Goal: Task Accomplishment & Management: Manage account settings

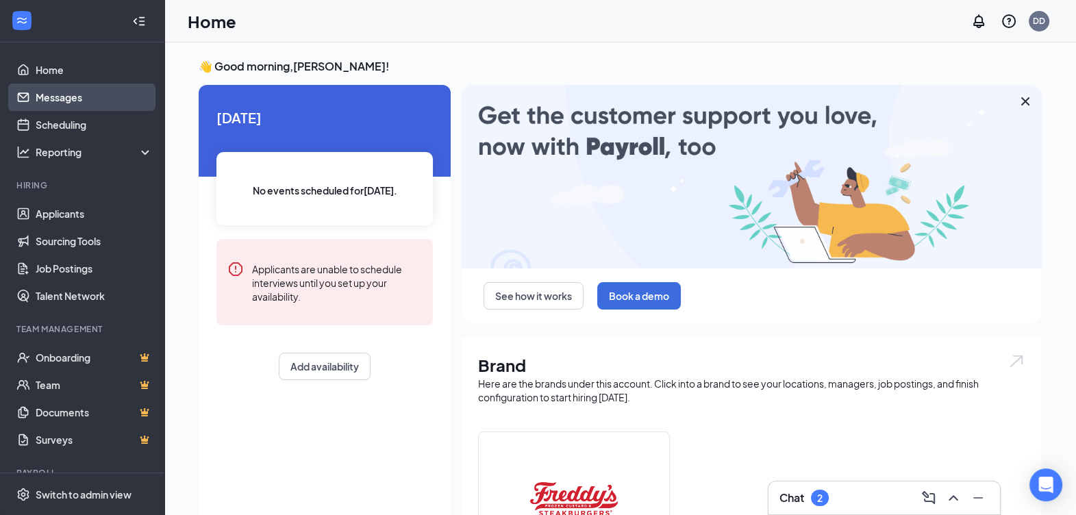
click at [44, 97] on link "Messages" at bounding box center [94, 97] width 117 height 27
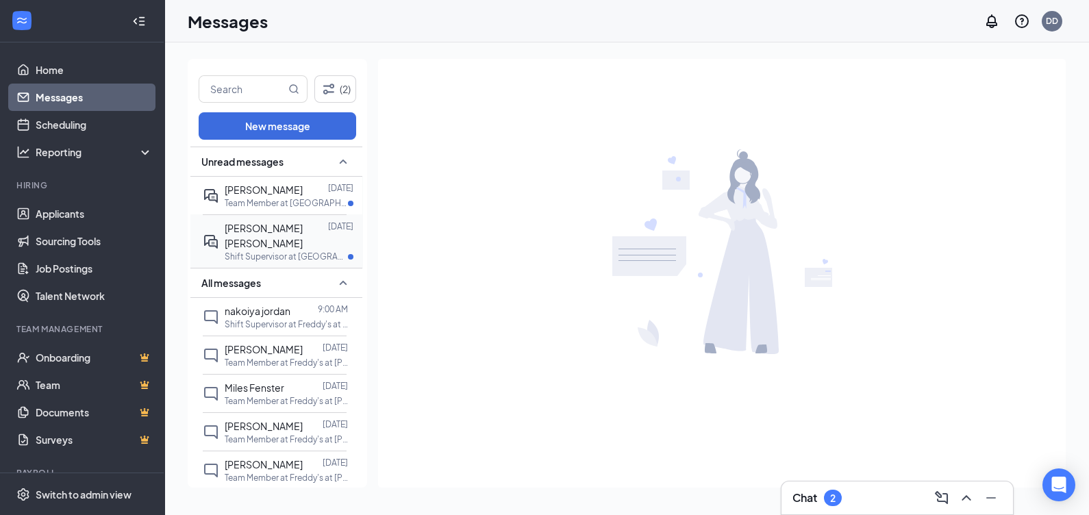
click at [266, 229] on span "[PERSON_NAME] [PERSON_NAME]" at bounding box center [264, 235] width 78 height 27
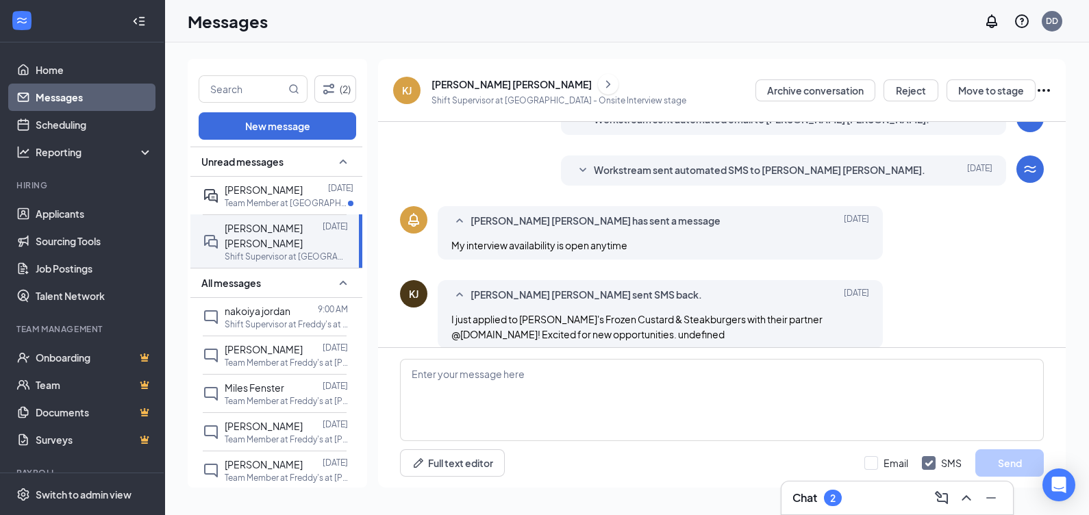
scroll to position [313, 0]
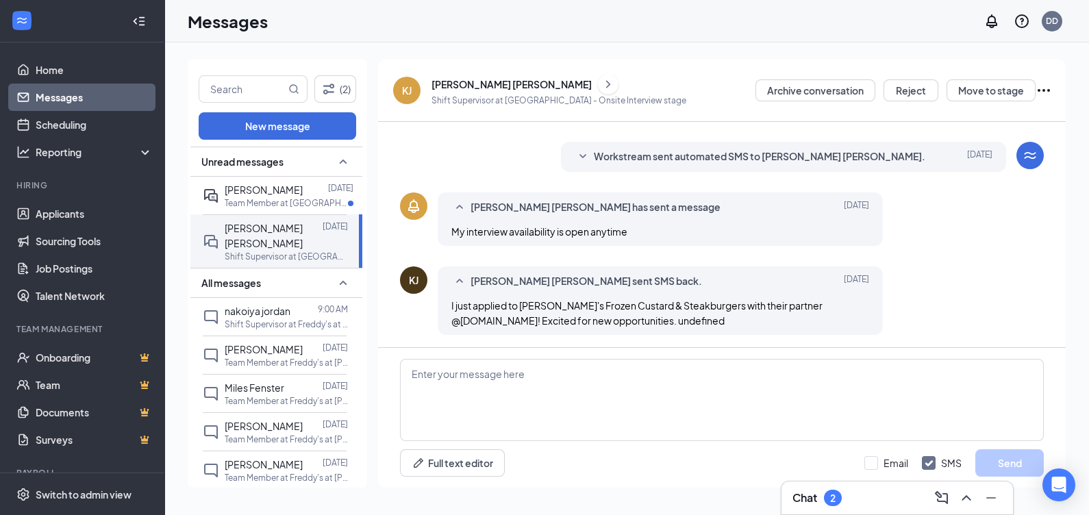
click at [471, 85] on div "[PERSON_NAME] [PERSON_NAME]" at bounding box center [512, 84] width 160 height 14
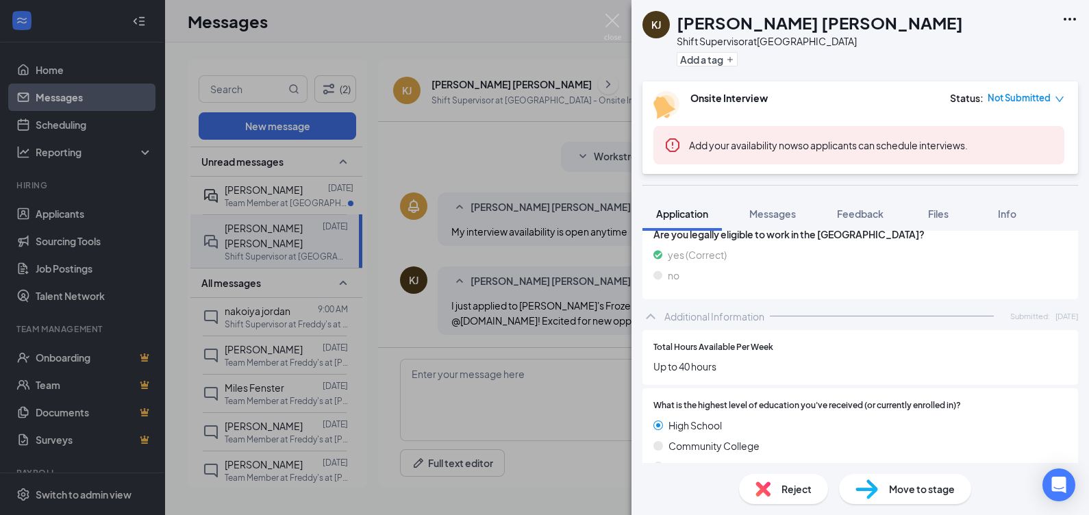
scroll to position [471, 0]
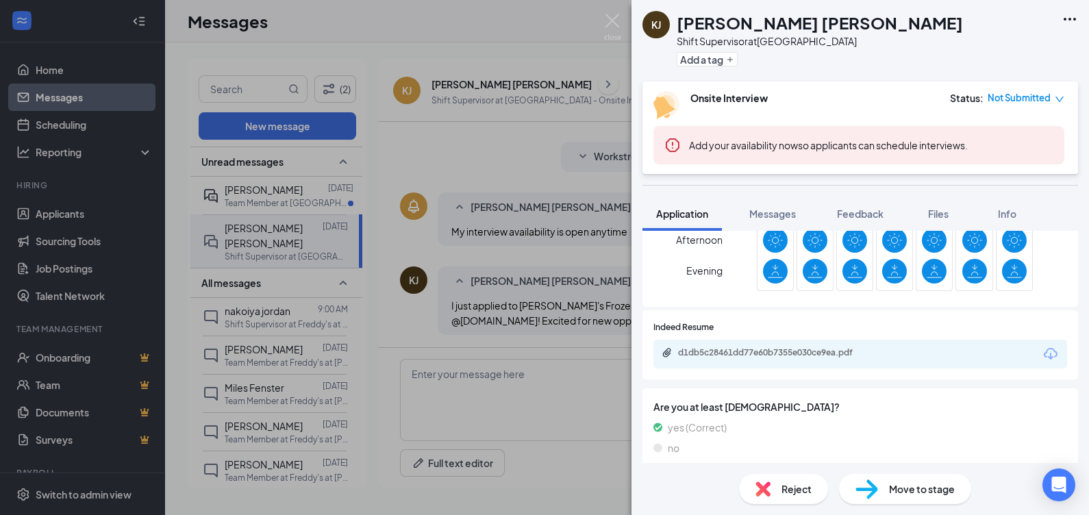
click at [801, 358] on div "d1db5c28461dd77e60b7355e030ce9ea.pdf" at bounding box center [774, 352] width 192 height 11
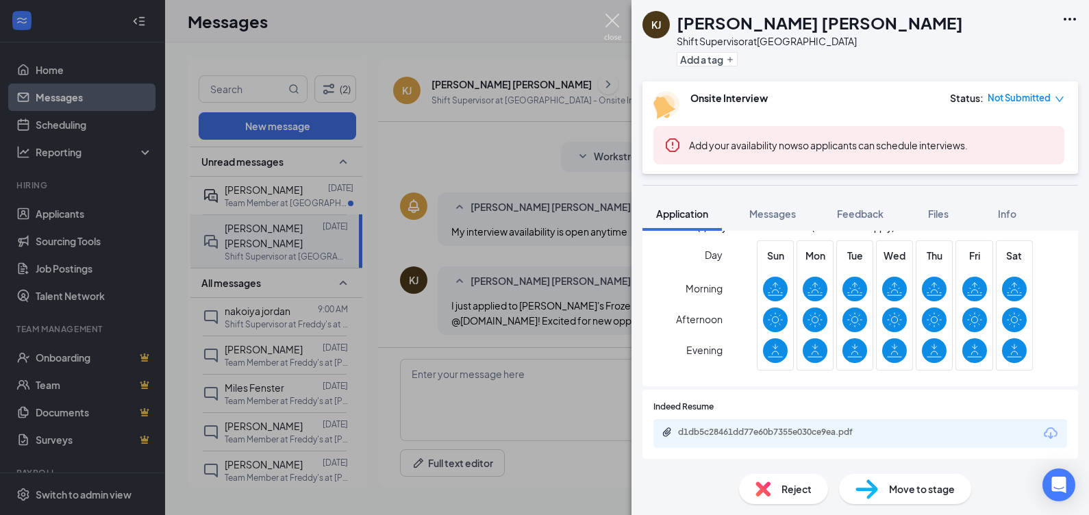
click at [609, 27] on img at bounding box center [612, 27] width 17 height 27
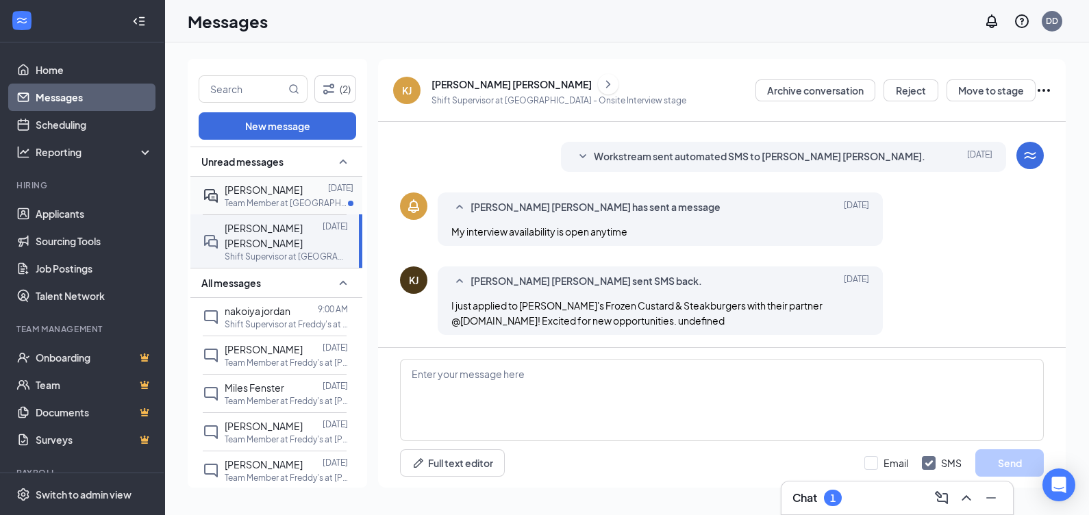
click at [236, 199] on p "Team Member at [GEOGRAPHIC_DATA]" at bounding box center [286, 203] width 123 height 12
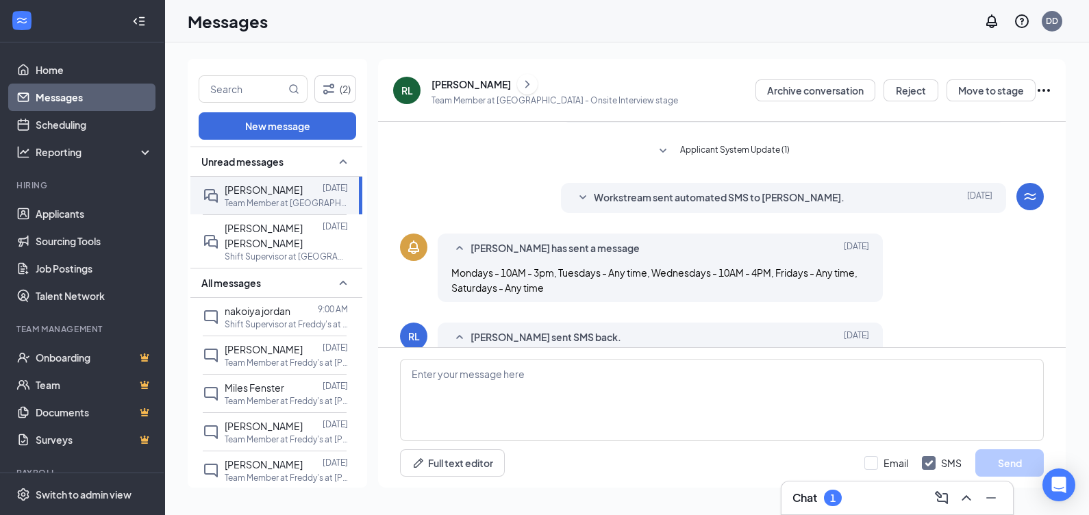
scroll to position [184, 0]
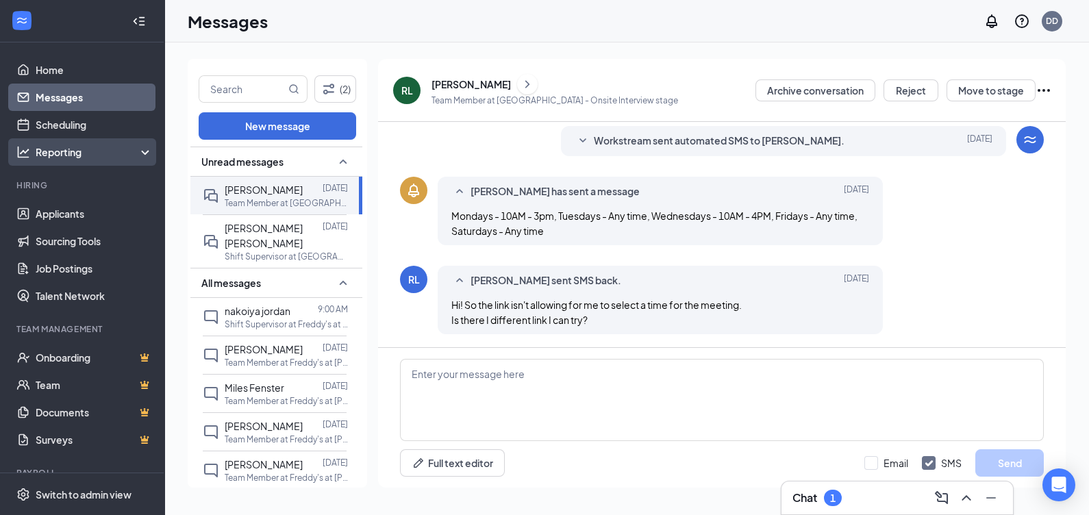
click at [77, 138] on div "Reporting" at bounding box center [82, 151] width 164 height 27
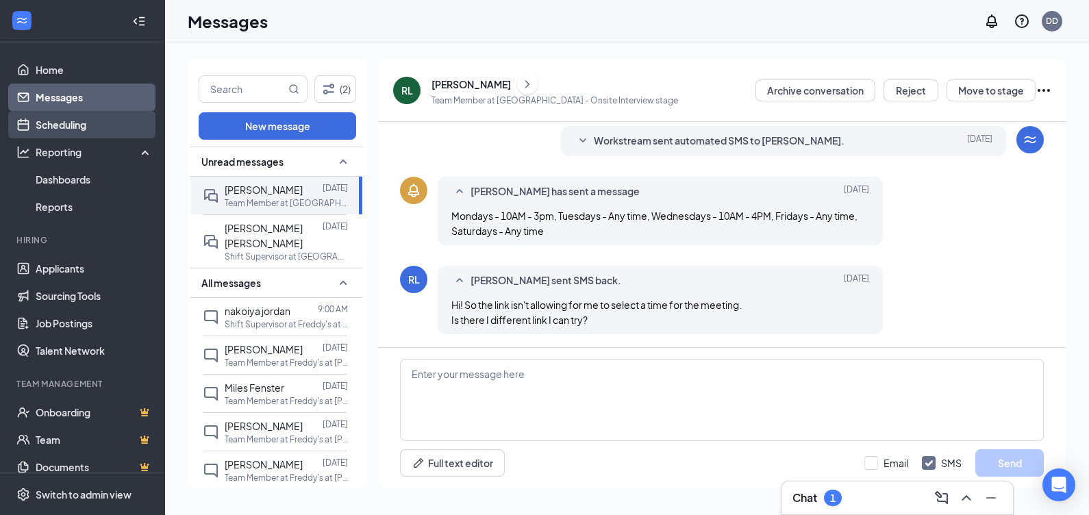
click at [79, 130] on link "Scheduling" at bounding box center [94, 124] width 117 height 27
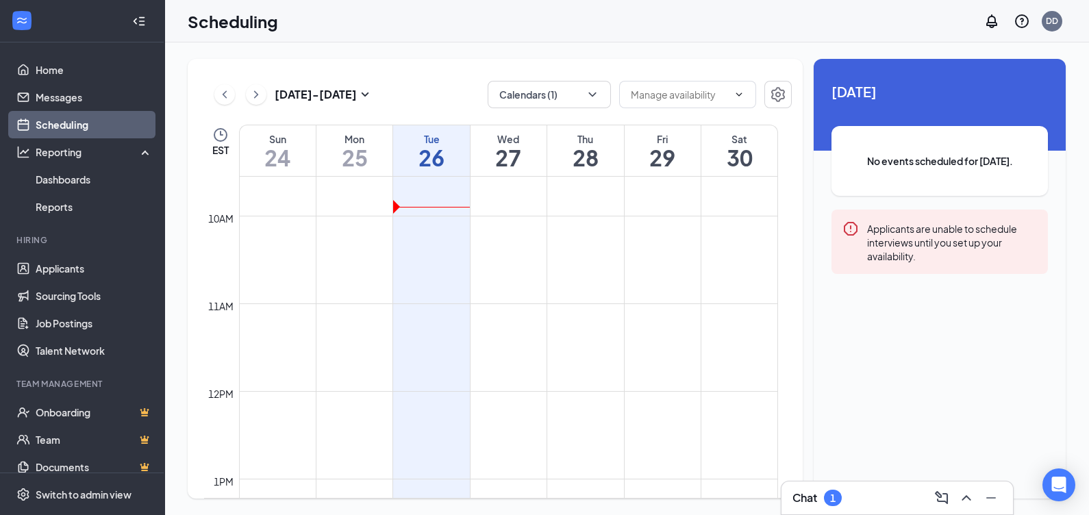
scroll to position [759, 0]
click at [572, 109] on div "[DATE] - [DATE] Calendars (1) EST Sun 24 Mon 25 Tue 26 Wed 27 Thu 28 Fri 29 Sat…" at bounding box center [495, 279] width 615 height 440
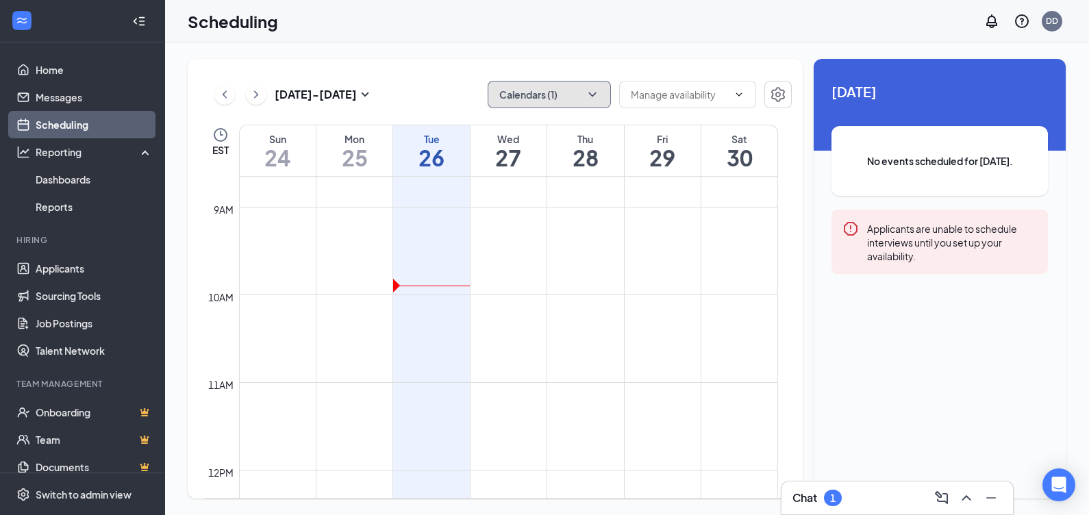
click at [572, 99] on button "Calendars (1)" at bounding box center [549, 94] width 123 height 27
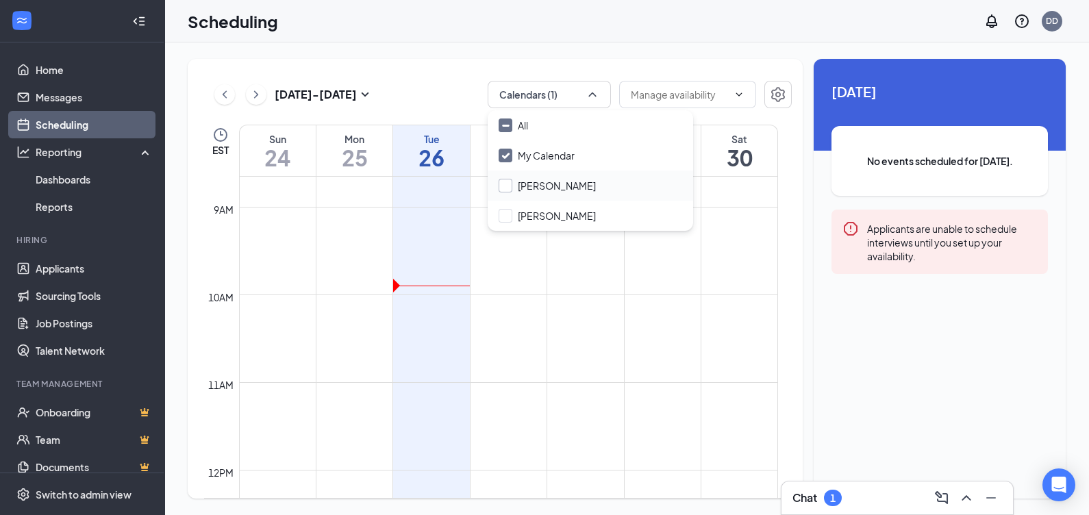
click at [534, 184] on input "[PERSON_NAME]" at bounding box center [547, 186] width 97 height 14
checkbox input "true"
click at [415, 72] on div "[DATE] - [DATE] Calendars (1) EST Sun 24 Mon 25 Tue 26 Wed 27 Thu 28 Fri 29 Sat…" at bounding box center [495, 279] width 615 height 440
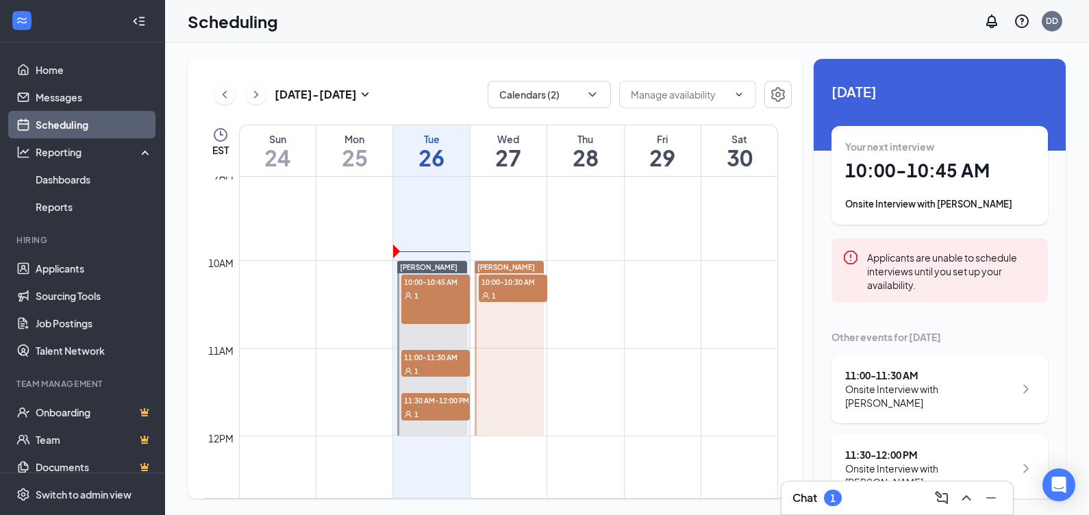
scroll to position [759, 0]
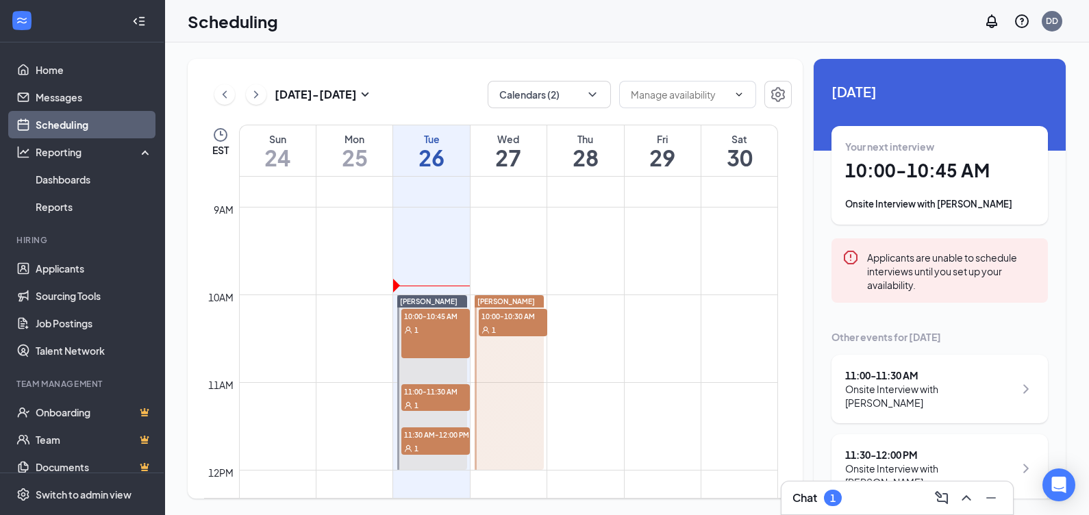
click at [447, 332] on div "1" at bounding box center [435, 330] width 68 height 14
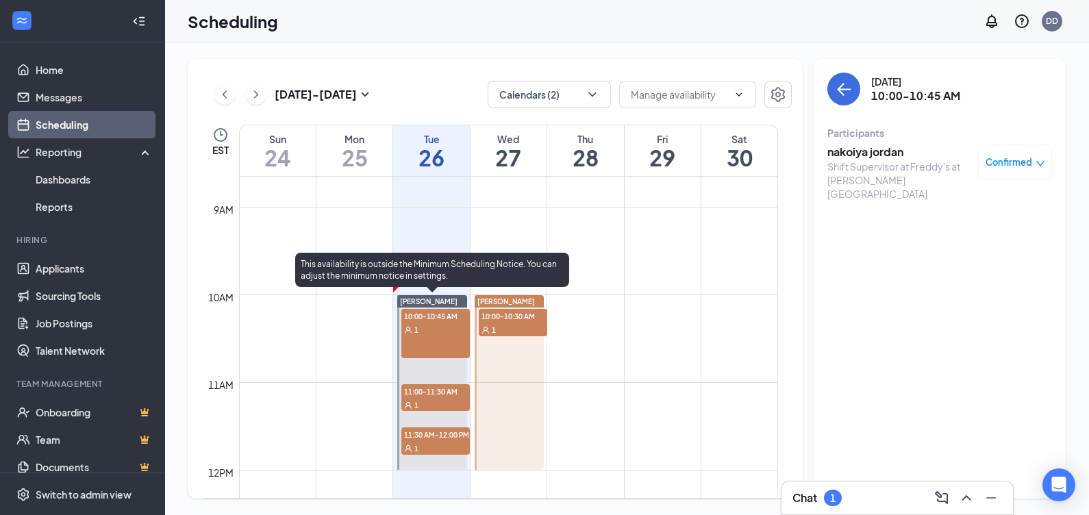
click at [425, 401] on div "1" at bounding box center [435, 405] width 68 height 14
drag, startPoint x: 436, startPoint y: 442, endPoint x: 432, endPoint y: 427, distance: 14.8
click at [435, 445] on div "1" at bounding box center [435, 448] width 68 height 14
click at [434, 329] on div "1" at bounding box center [435, 330] width 68 height 14
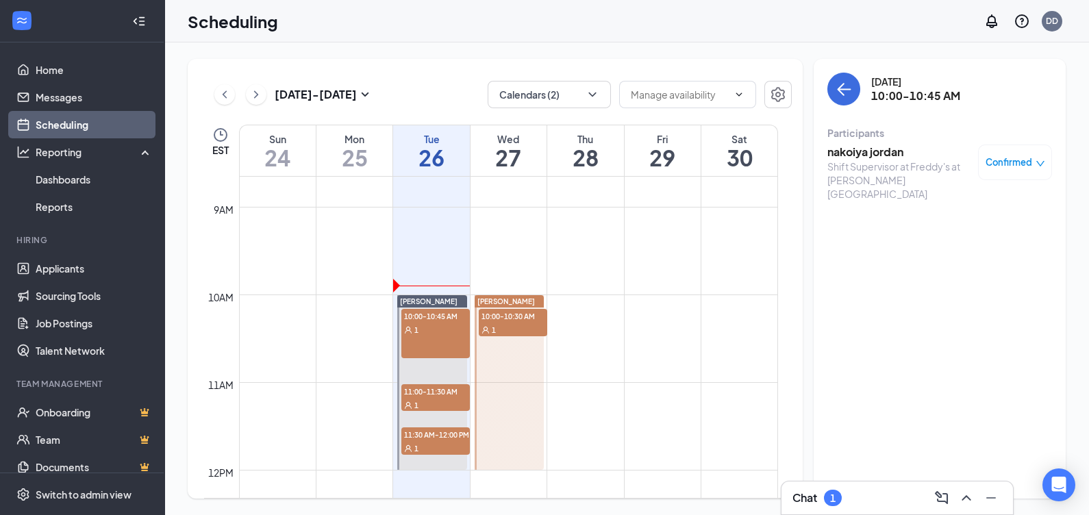
click at [842, 155] on h3 "nakoiya jordan" at bounding box center [899, 152] width 144 height 15
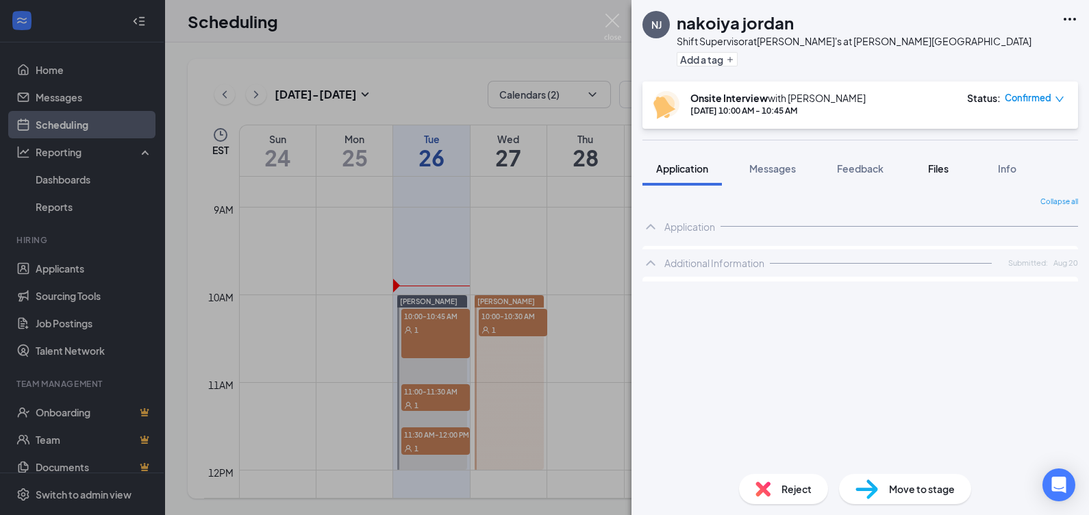
click at [930, 168] on span "Files" at bounding box center [938, 168] width 21 height 12
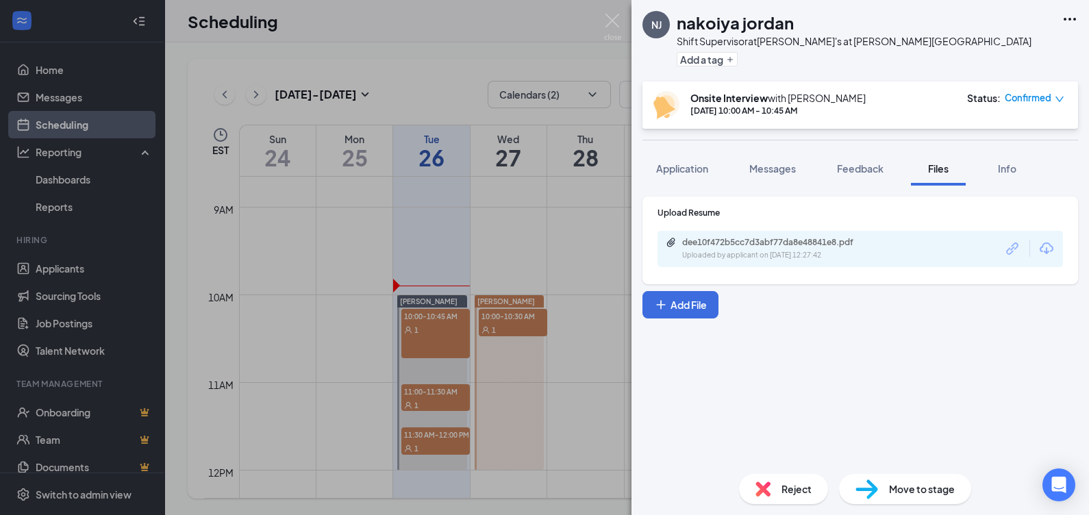
click at [811, 240] on div "dee10f472b5cc7d3abf77da8e48841e8.pdf" at bounding box center [778, 242] width 192 height 11
click at [700, 175] on button "Application" at bounding box center [682, 168] width 79 height 34
click at [695, 166] on span "Application" at bounding box center [682, 168] width 52 height 12
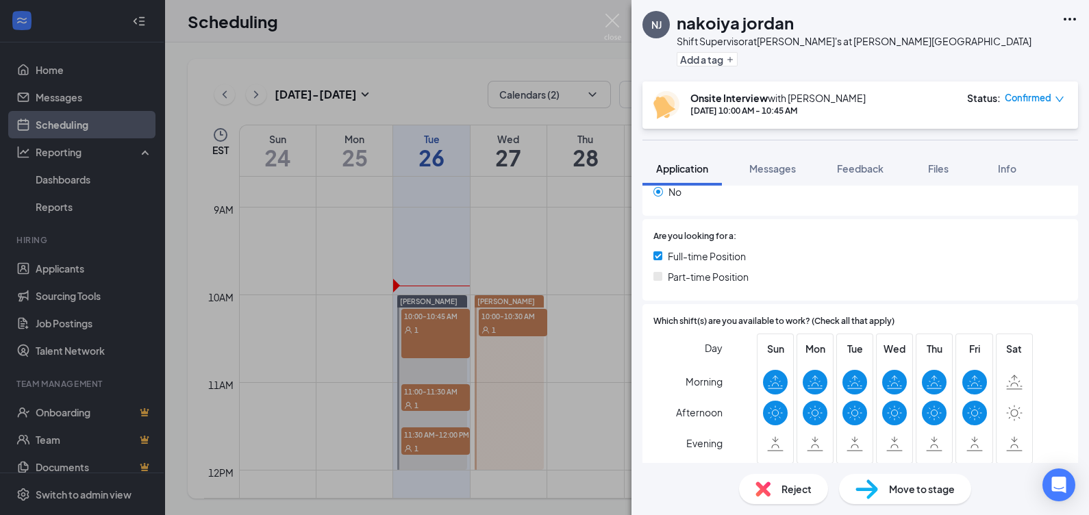
scroll to position [250, 0]
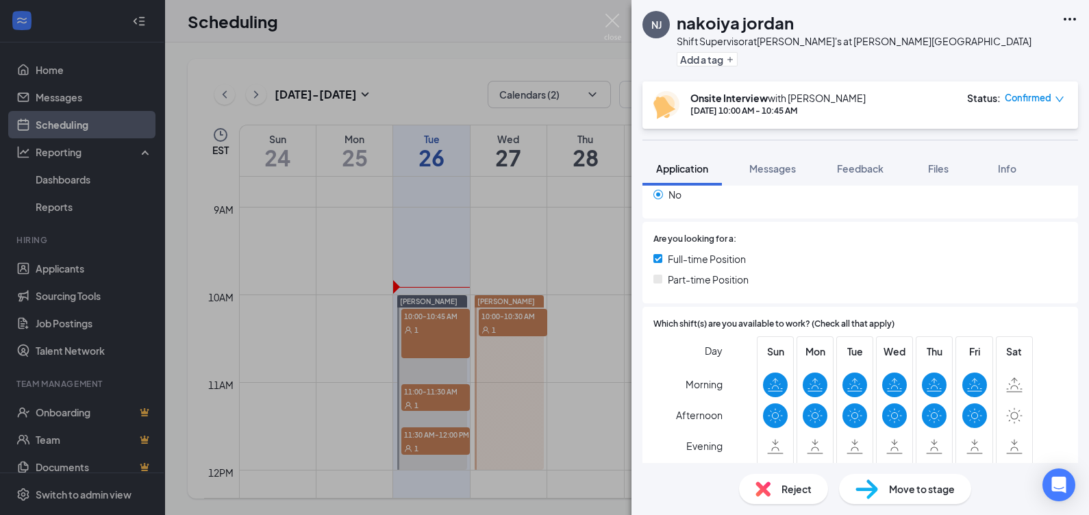
click at [560, 191] on div "NJ nakoiya jordan Shift Supervisor at Freddy's at [PERSON_NAME][GEOGRAPHIC_DATA…" at bounding box center [544, 257] width 1089 height 515
click at [432, 399] on div "NJ nakoiya jordan Shift Supervisor at Freddy's at [PERSON_NAME][GEOGRAPHIC_DATA…" at bounding box center [544, 257] width 1089 height 515
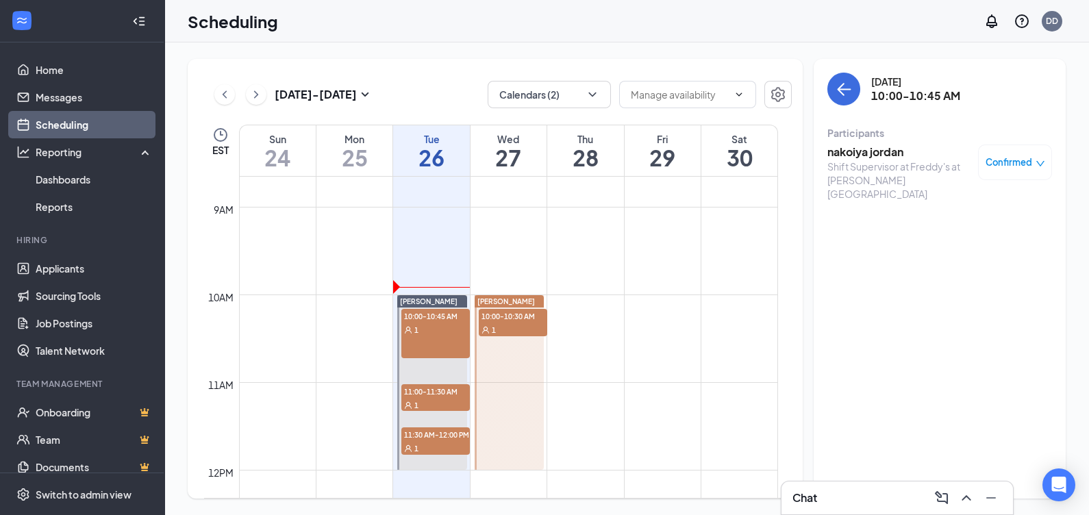
click at [432, 400] on div "1" at bounding box center [435, 405] width 68 height 14
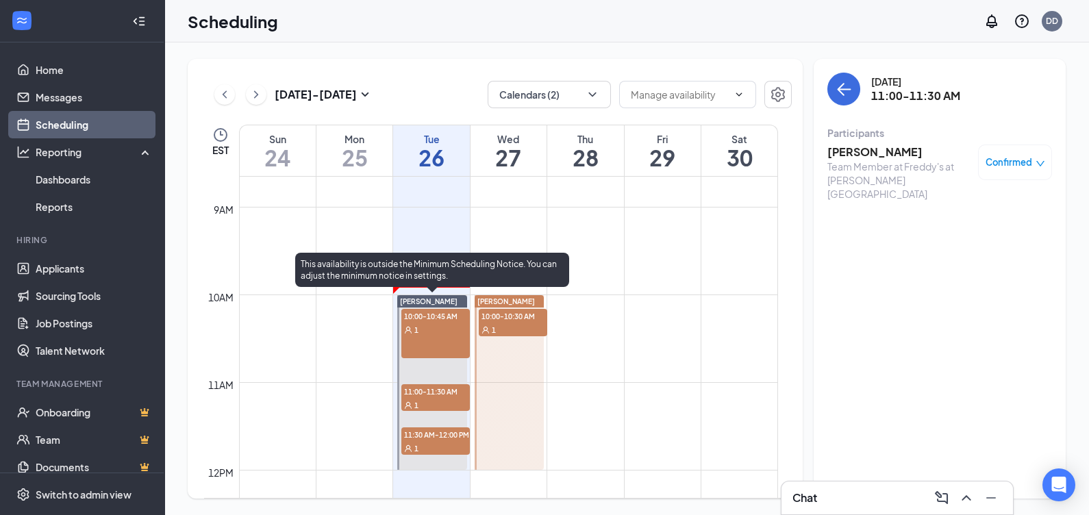
click at [438, 394] on span "11:00-11:30 AM" at bounding box center [435, 391] width 68 height 14
click at [434, 434] on span "11:30 AM-12:00 PM" at bounding box center [435, 434] width 68 height 14
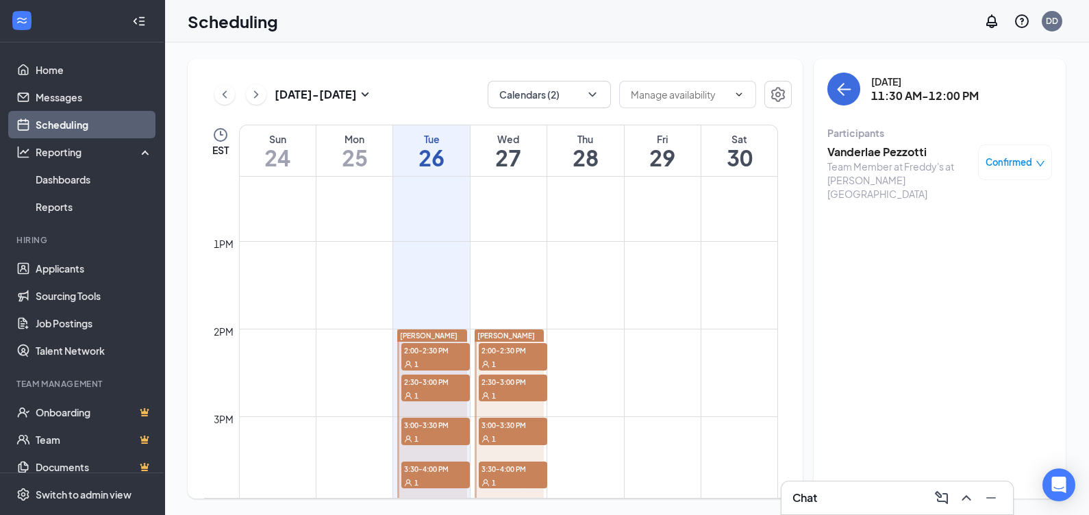
scroll to position [1101, 0]
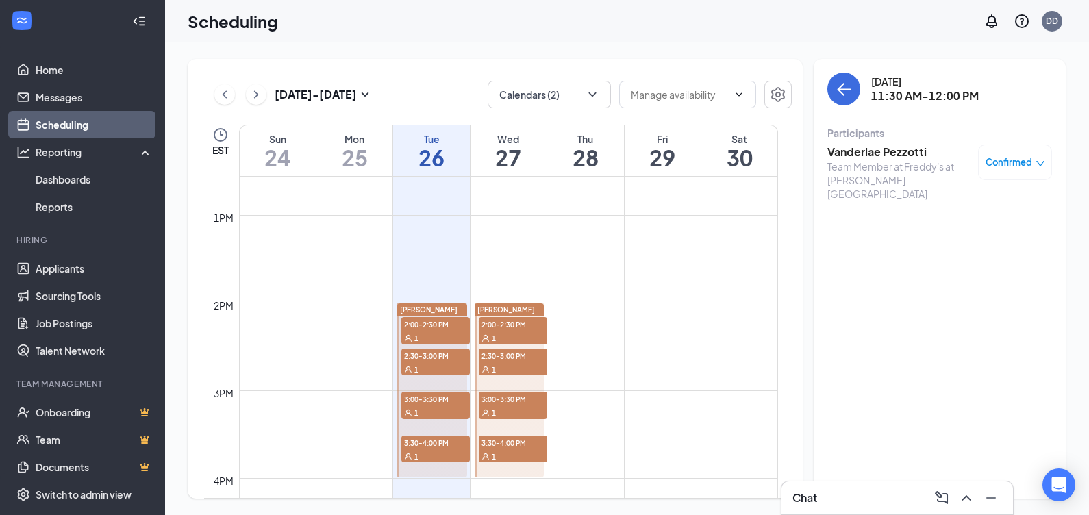
click at [452, 336] on div "1" at bounding box center [435, 338] width 68 height 14
click at [442, 360] on span "2:30-3:00 PM" at bounding box center [435, 356] width 68 height 14
click at [435, 390] on div "3:00-3:30 PM 1" at bounding box center [435, 405] width 71 height 30
click at [438, 436] on span "3:30-4:00 PM" at bounding box center [435, 443] width 68 height 14
click at [499, 321] on span "2:00-2:30 PM" at bounding box center [513, 324] width 68 height 14
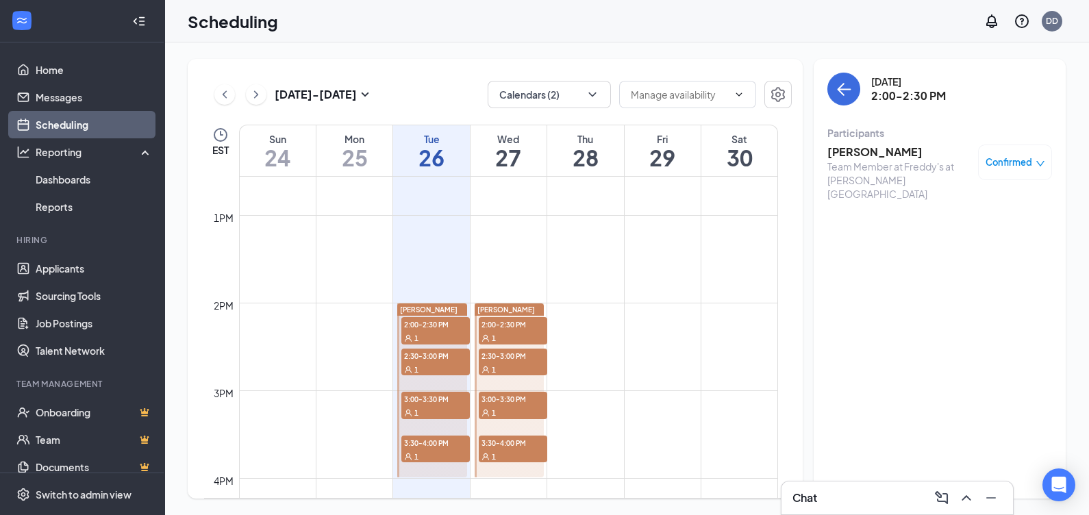
click at [497, 363] on div "1" at bounding box center [513, 369] width 68 height 14
click at [492, 392] on span "3:00-3:30 PM" at bounding box center [513, 399] width 68 height 14
click at [500, 449] on div "1" at bounding box center [513, 456] width 68 height 14
click at [414, 452] on span "1" at bounding box center [416, 457] width 4 height 10
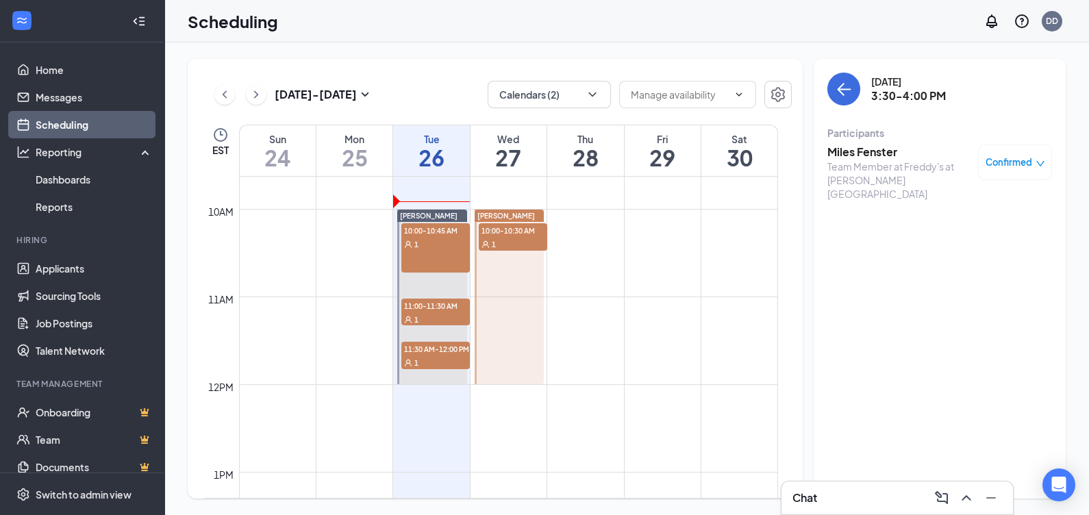
scroll to position [759, 0]
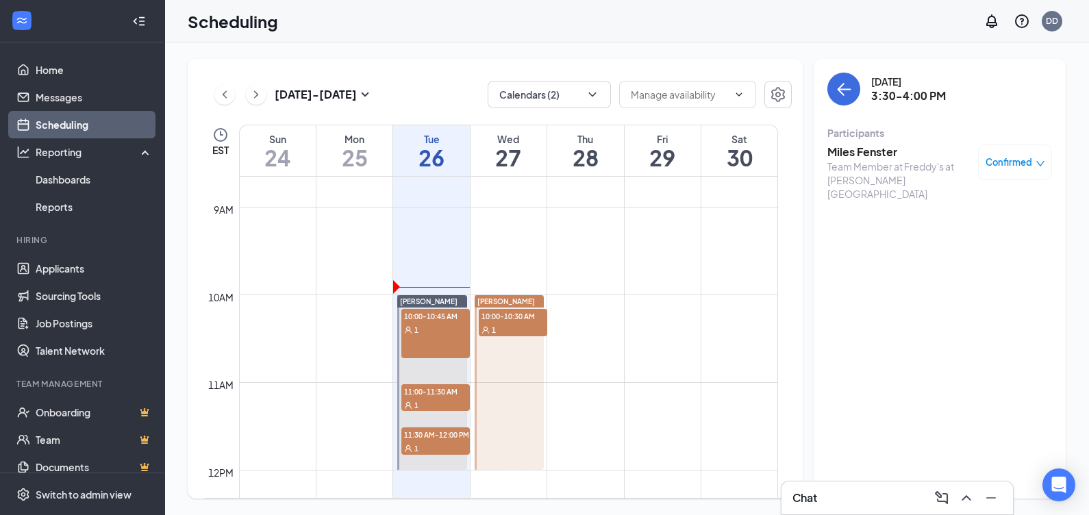
click at [486, 316] on span "10:00-10:30 AM" at bounding box center [513, 316] width 68 height 14
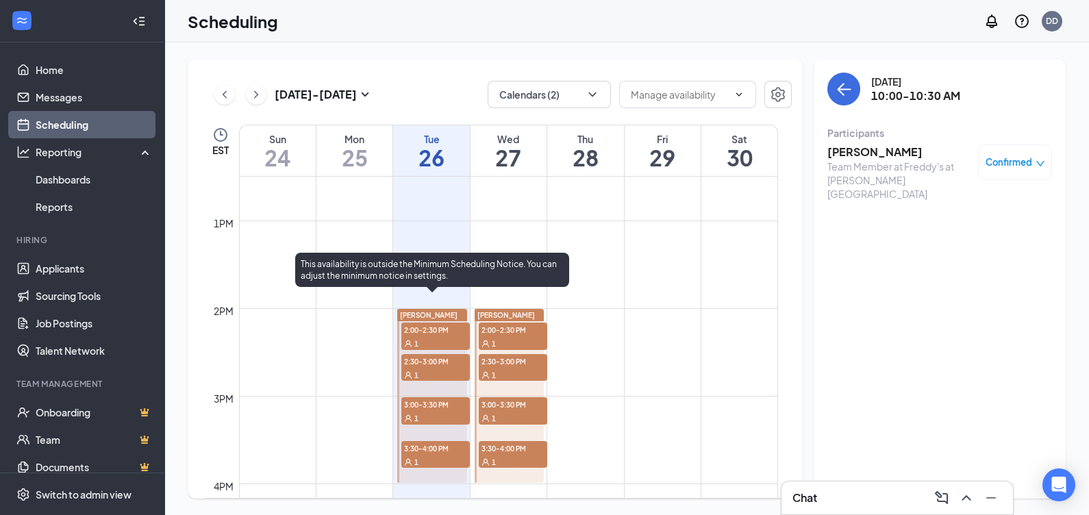
scroll to position [1101, 0]
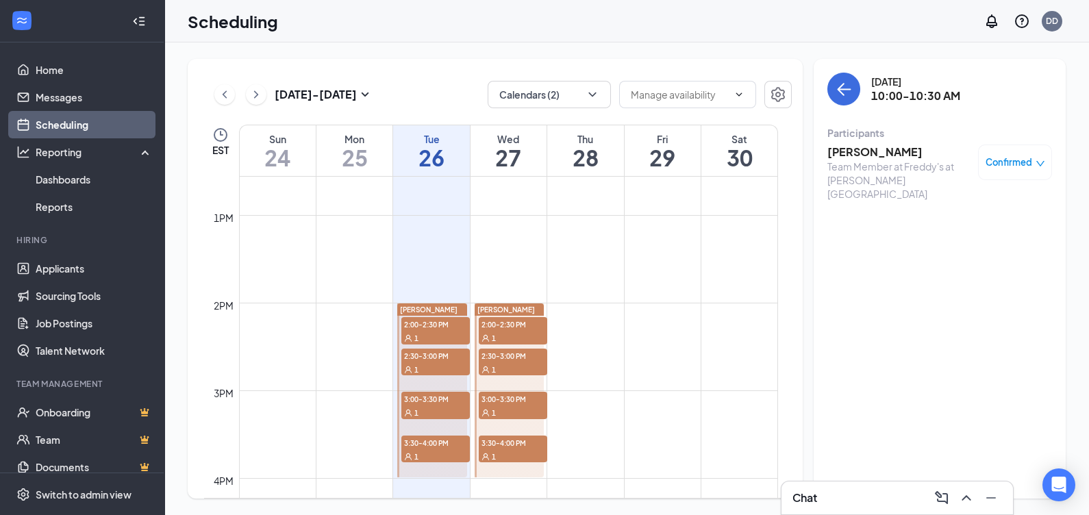
click at [445, 442] on span "3:30-4:00 PM" at bounding box center [435, 443] width 68 height 14
click at [836, 150] on h3 "Miles Fenster" at bounding box center [899, 152] width 144 height 15
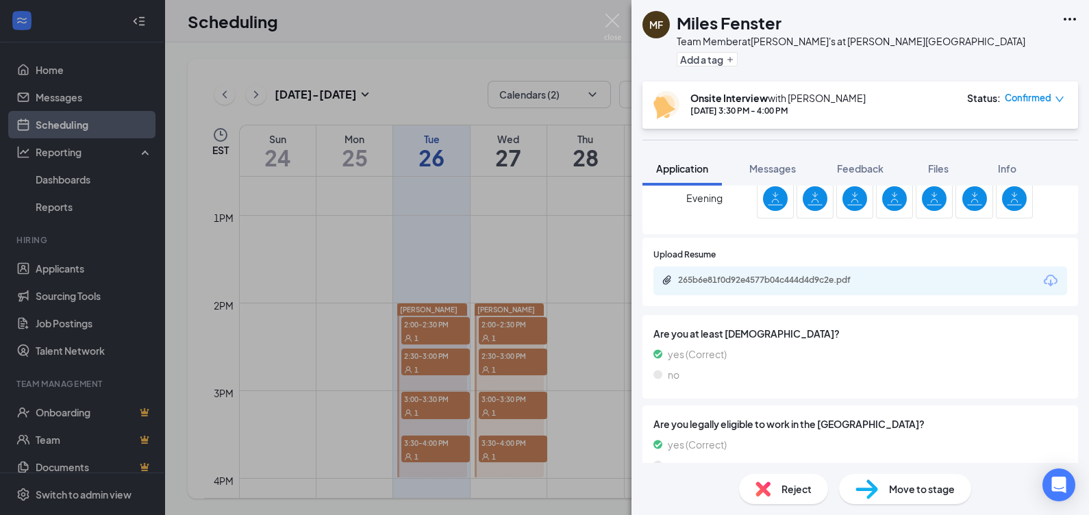
scroll to position [670, 0]
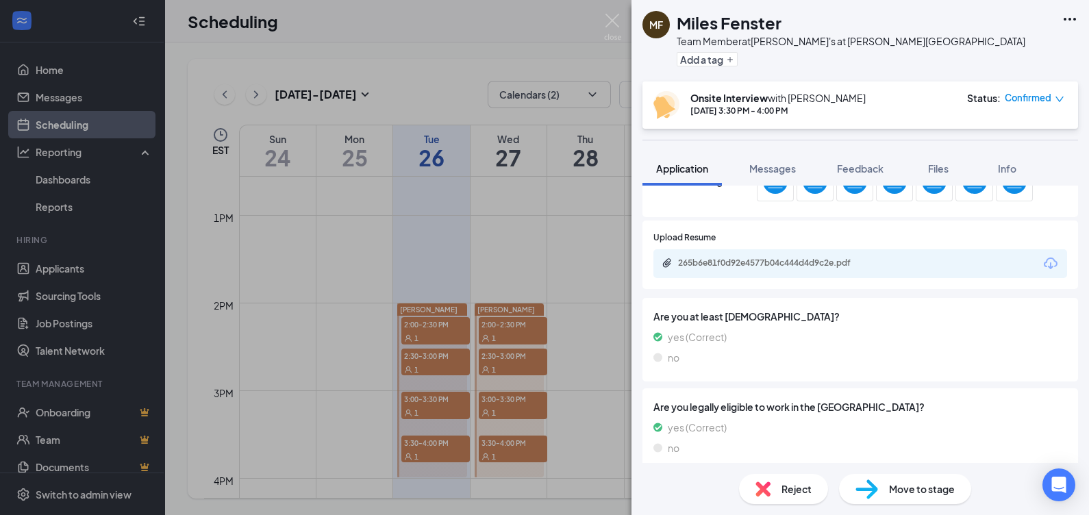
click at [763, 258] on div "265b6e81f0d92e4577b04c444d4d9c2e.pdf" at bounding box center [774, 263] width 192 height 11
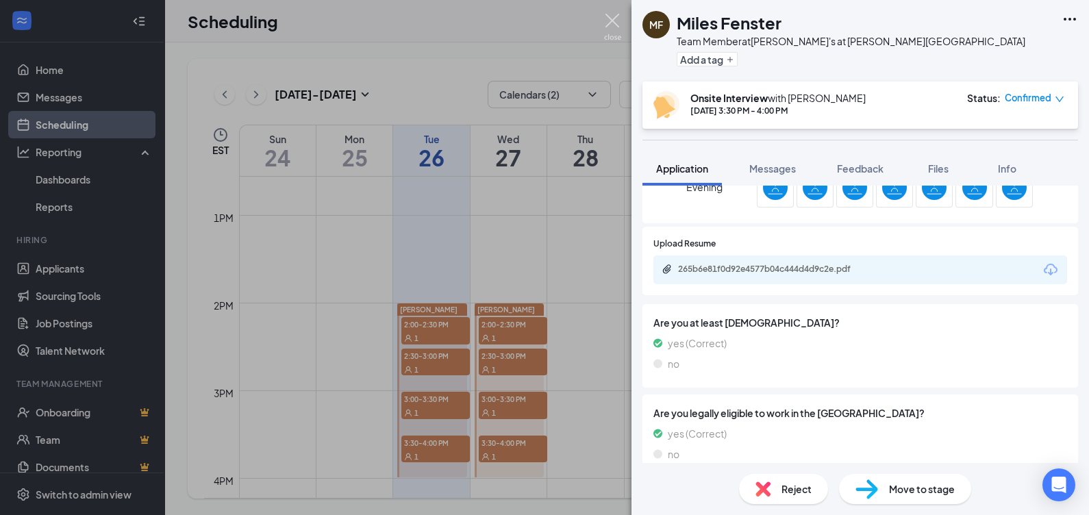
click at [613, 40] on img at bounding box center [612, 27] width 17 height 27
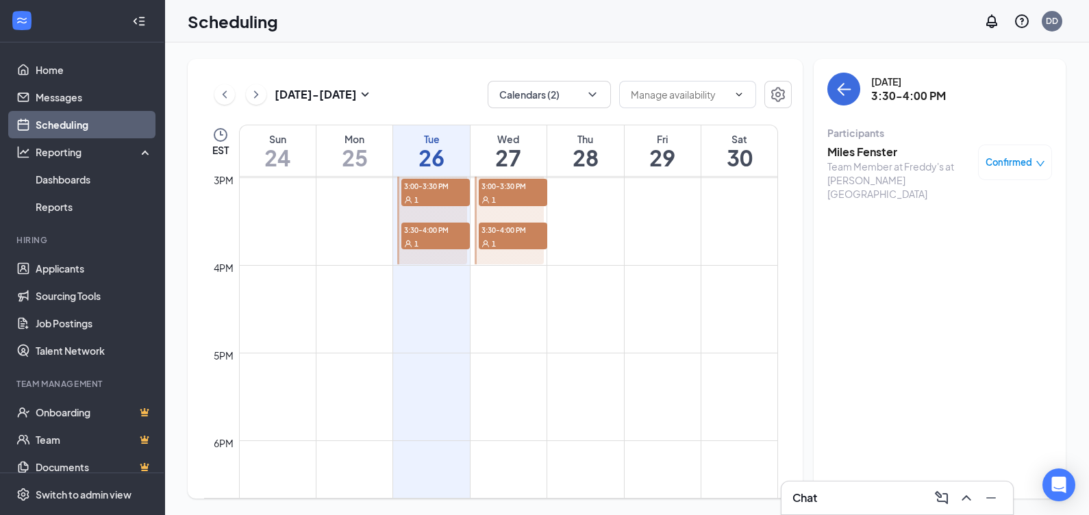
scroll to position [1187, 0]
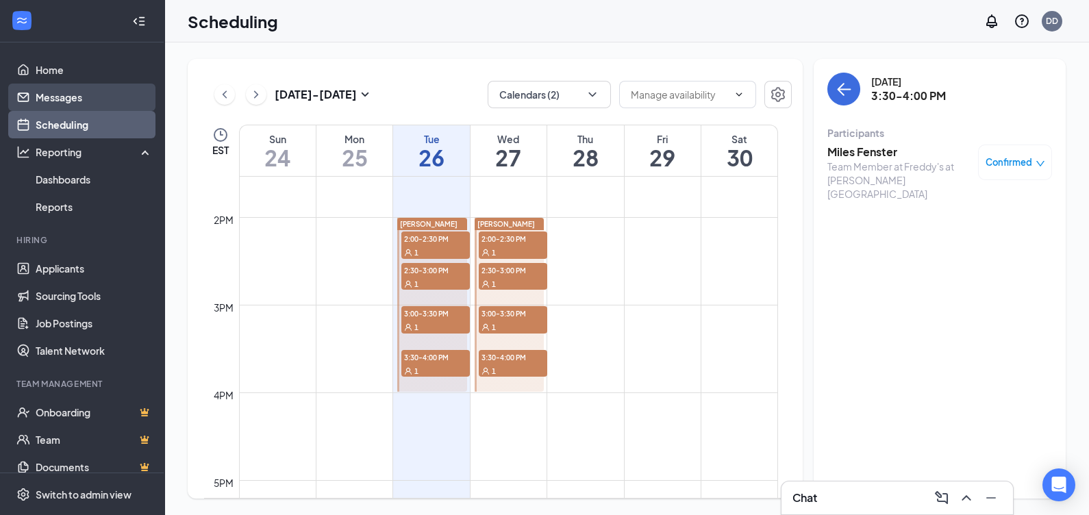
click at [100, 95] on link "Messages" at bounding box center [94, 97] width 117 height 27
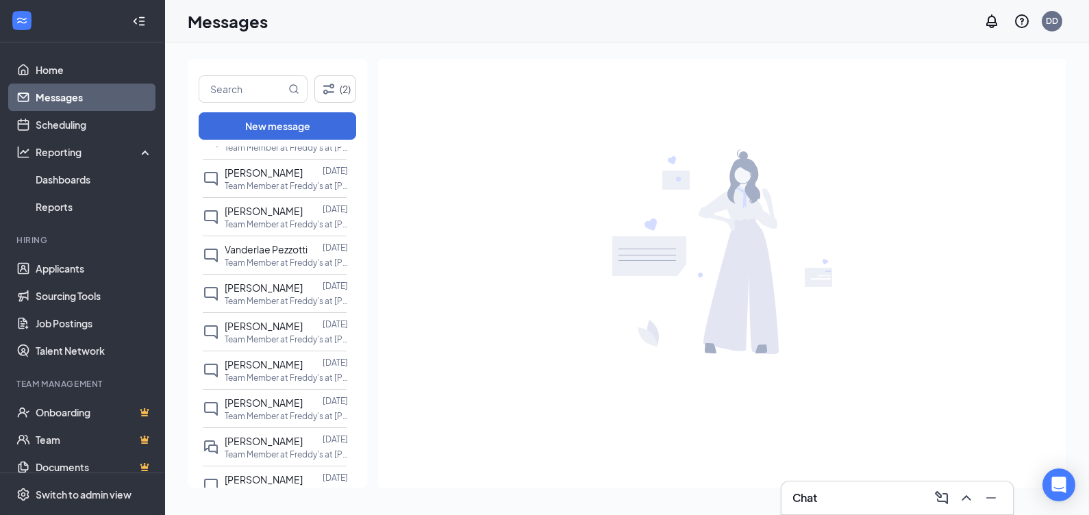
click at [286, 227] on p "Team Member at Freddy's at [PERSON_NAME][GEOGRAPHIC_DATA]" at bounding box center [286, 225] width 123 height 12
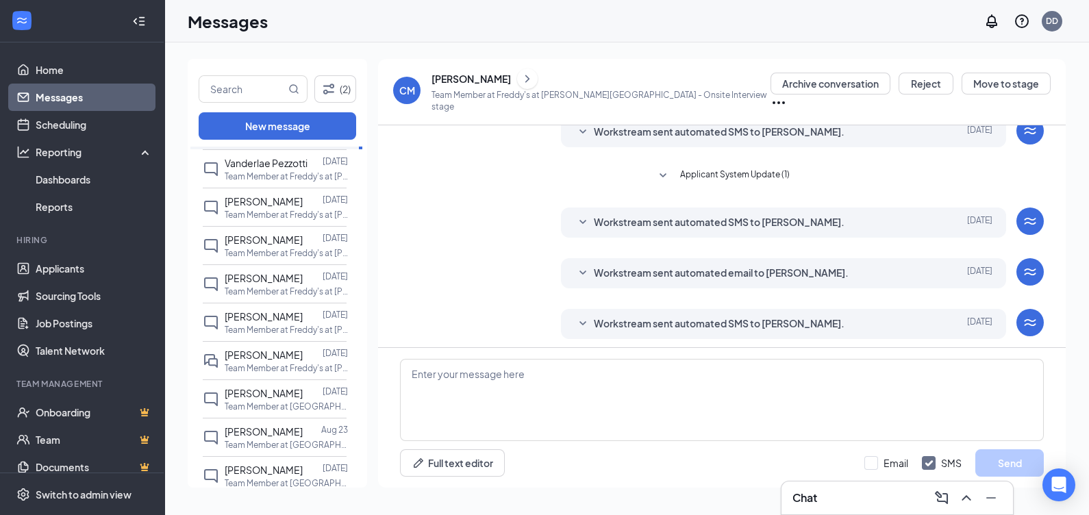
scroll to position [157, 0]
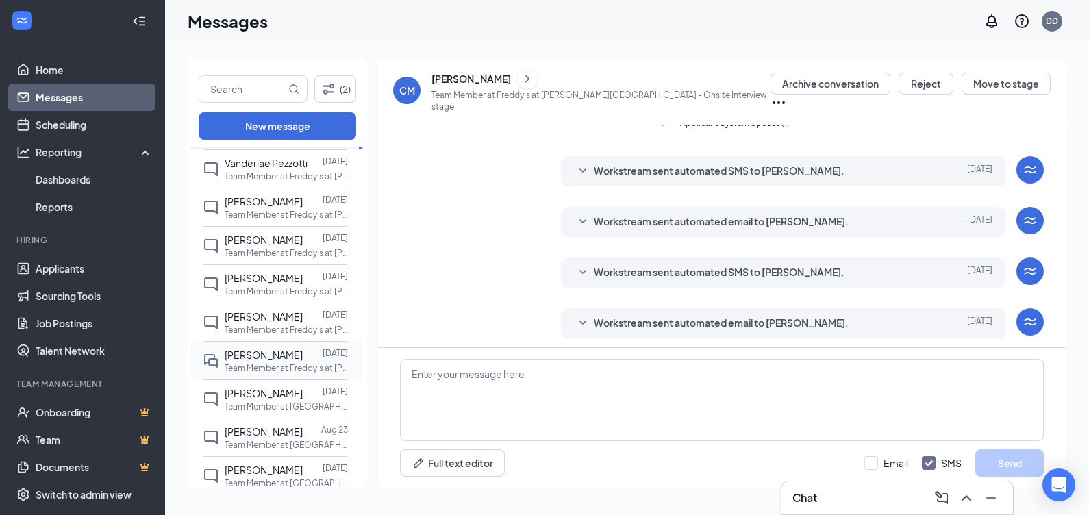
click at [283, 350] on span "[PERSON_NAME]" at bounding box center [264, 355] width 78 height 12
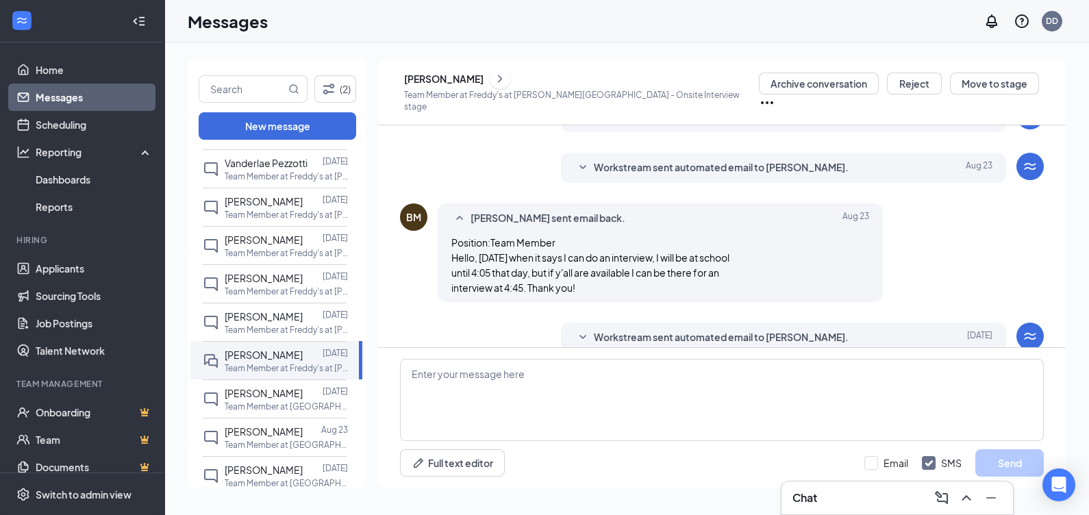
scroll to position [175, 0]
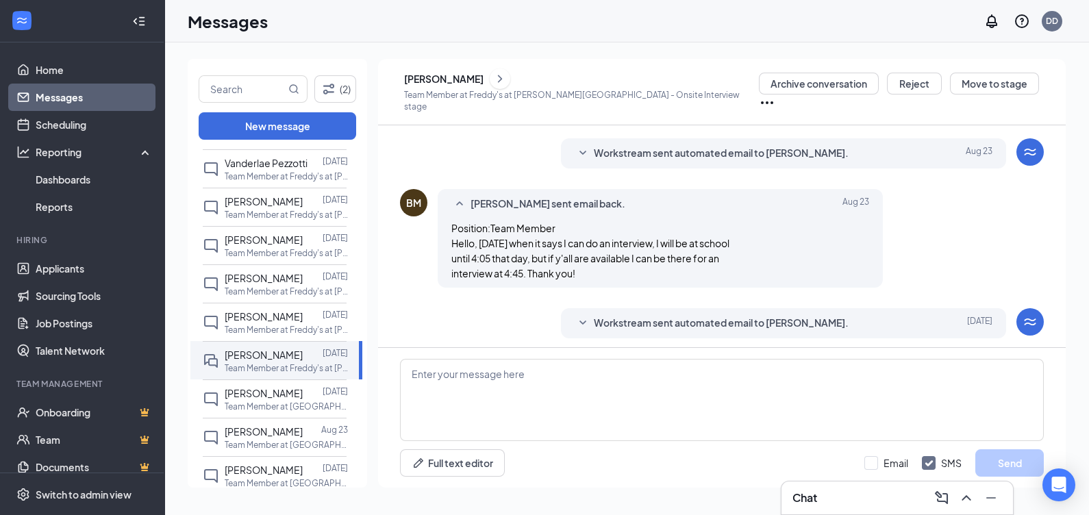
click at [453, 86] on div "[PERSON_NAME]" at bounding box center [443, 79] width 79 height 14
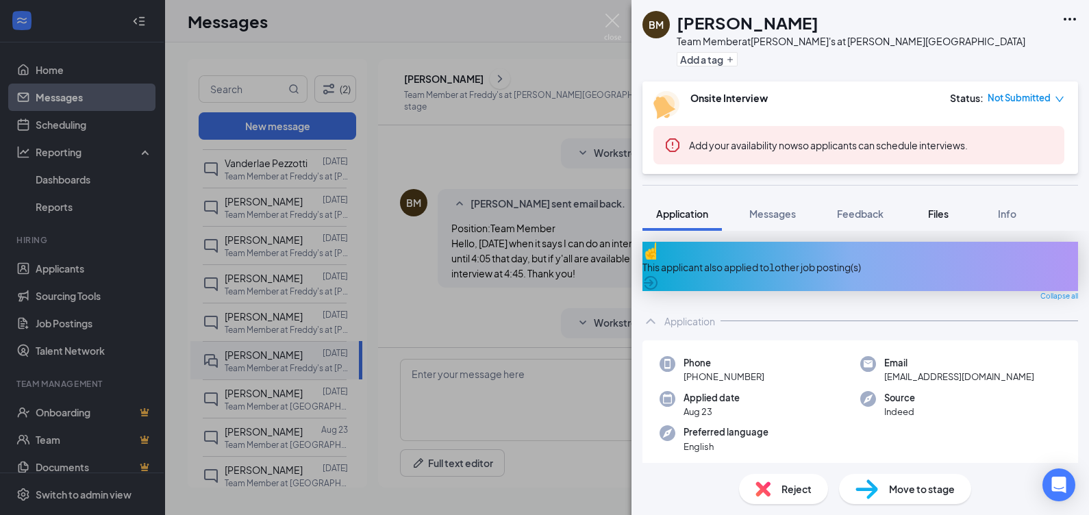
click at [914, 216] on button "Files" at bounding box center [938, 214] width 55 height 34
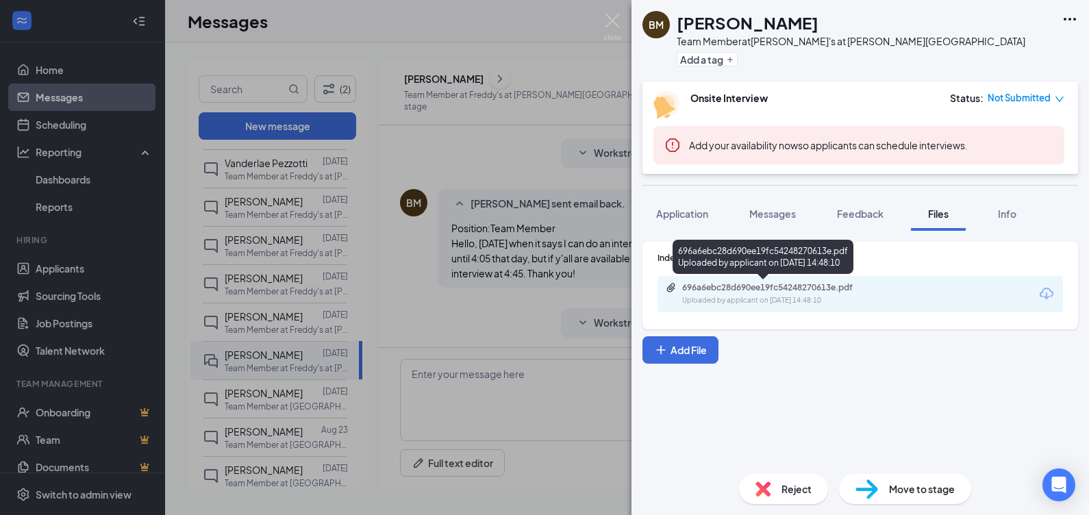
click at [829, 298] on div "Uploaded by applicant on [DATE] 14:48:10" at bounding box center [784, 300] width 205 height 11
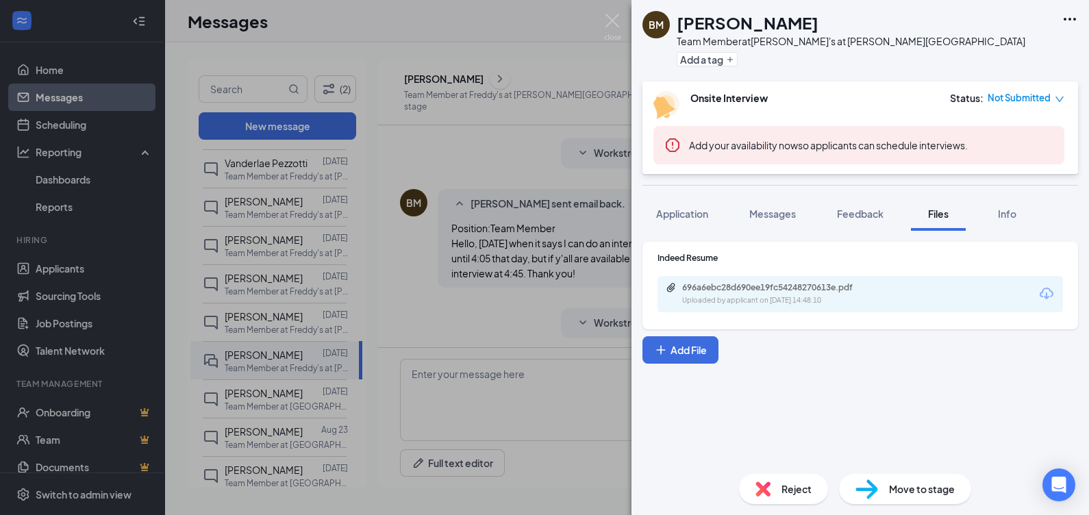
click at [622, 32] on div "[PERSON_NAME] Team Member at Freddy's at [PERSON_NAME][GEOGRAPHIC_DATA] Add a t…" at bounding box center [544, 257] width 1089 height 515
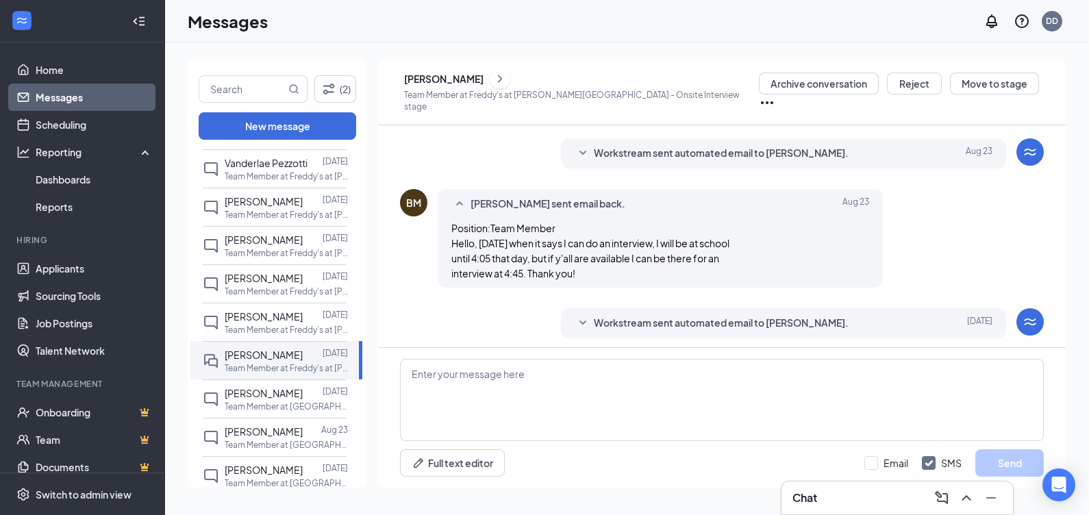
click at [618, 29] on div "Messages DD" at bounding box center [626, 21] width 925 height 42
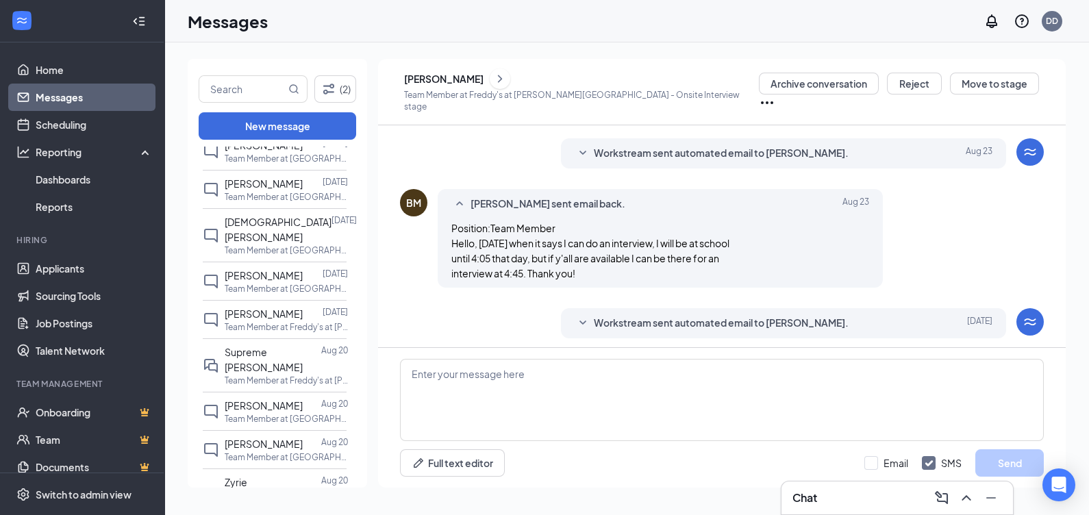
scroll to position [1018, 0]
